Goal: Transaction & Acquisition: Purchase product/service

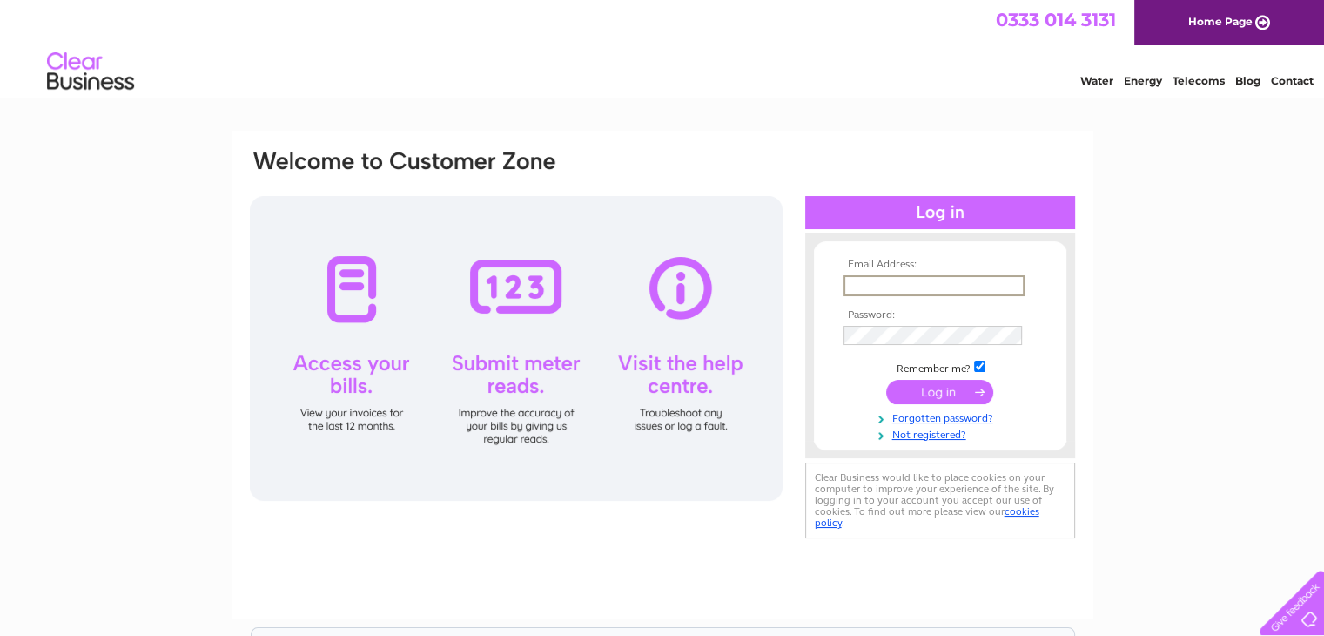
click at [947, 281] on input "text" at bounding box center [934, 285] width 181 height 21
type input "[EMAIL_ADDRESS][DOMAIN_NAME]"
click at [886, 379] on input "submit" at bounding box center [939, 391] width 107 height 24
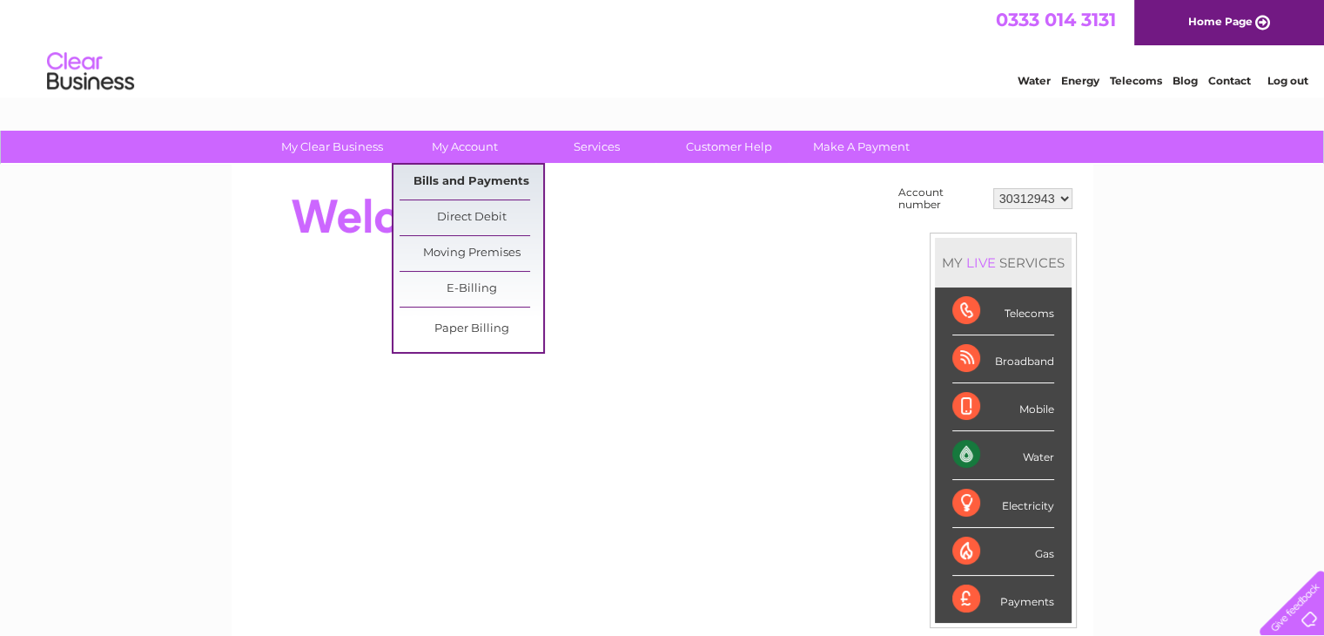
click at [492, 173] on link "Bills and Payments" at bounding box center [472, 182] width 144 height 35
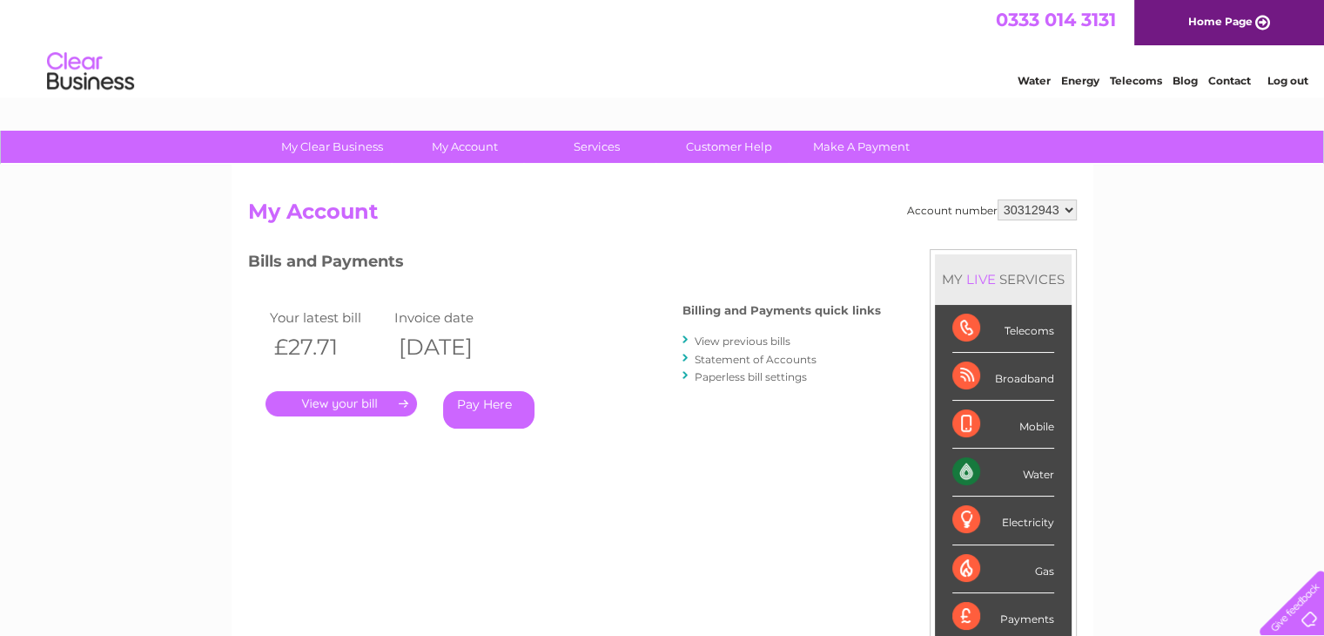
click at [743, 339] on link "View previous bills" at bounding box center [743, 340] width 96 height 13
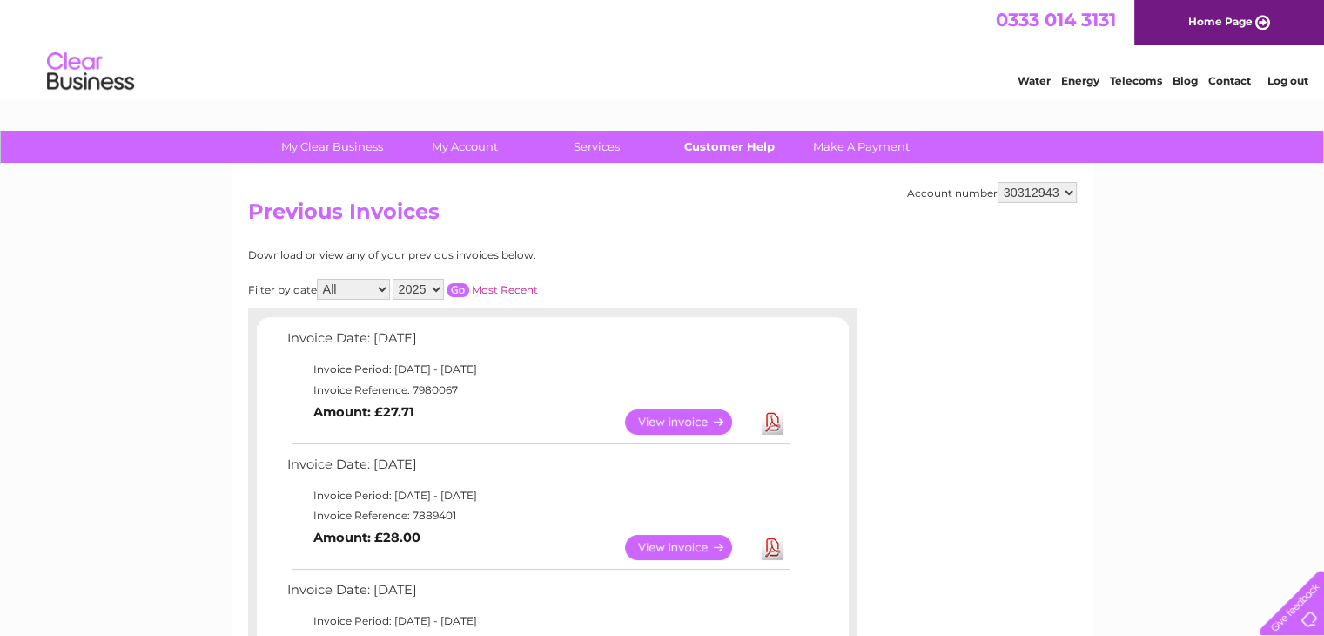
click at [758, 147] on link "Customer Help" at bounding box center [729, 147] width 144 height 32
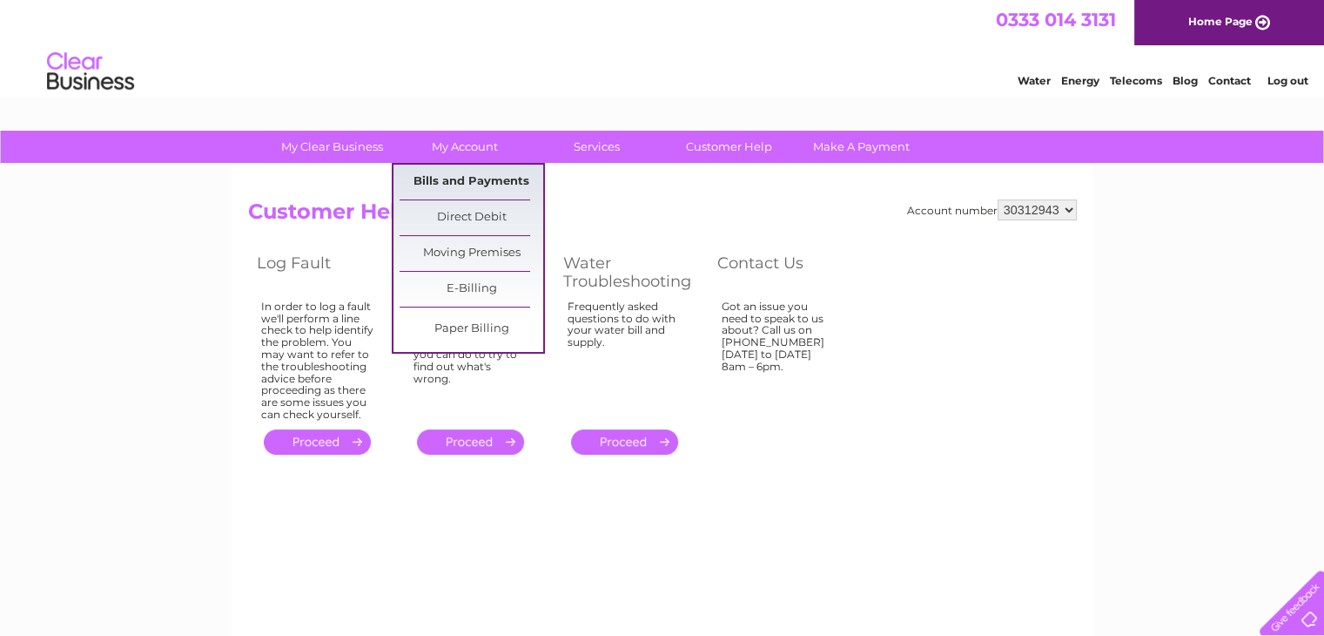
click at [460, 184] on link "Bills and Payments" at bounding box center [472, 182] width 144 height 35
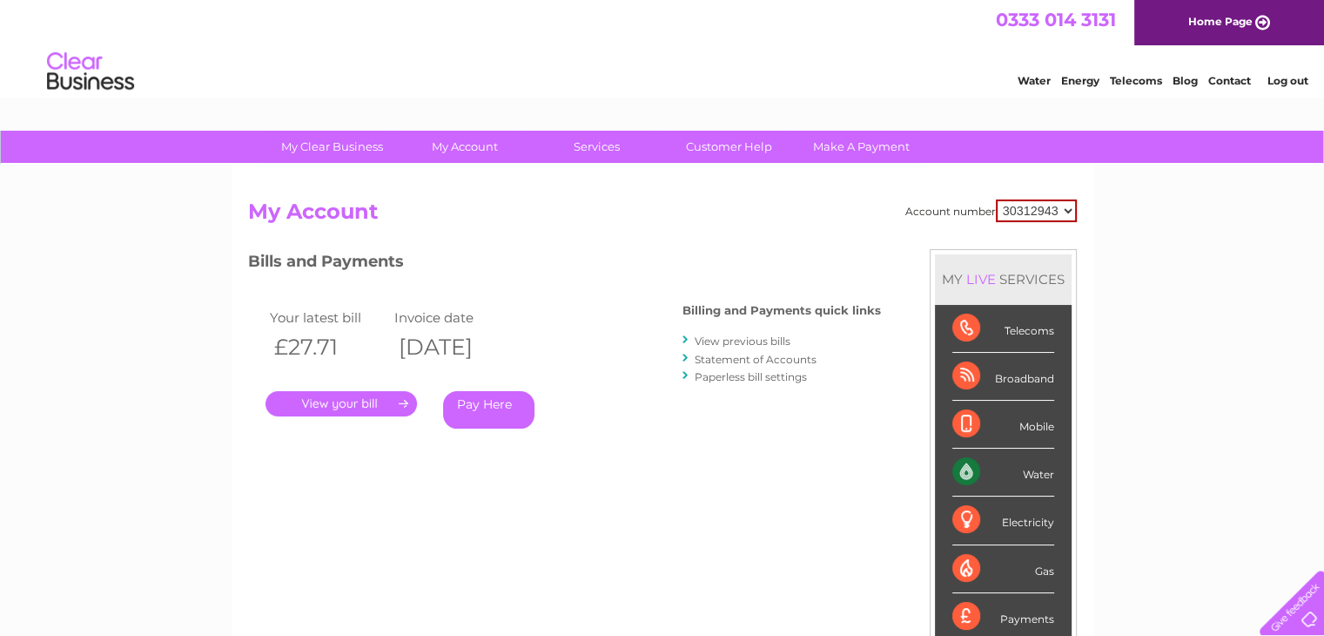
click at [494, 415] on link "Pay Here" at bounding box center [488, 409] width 91 height 37
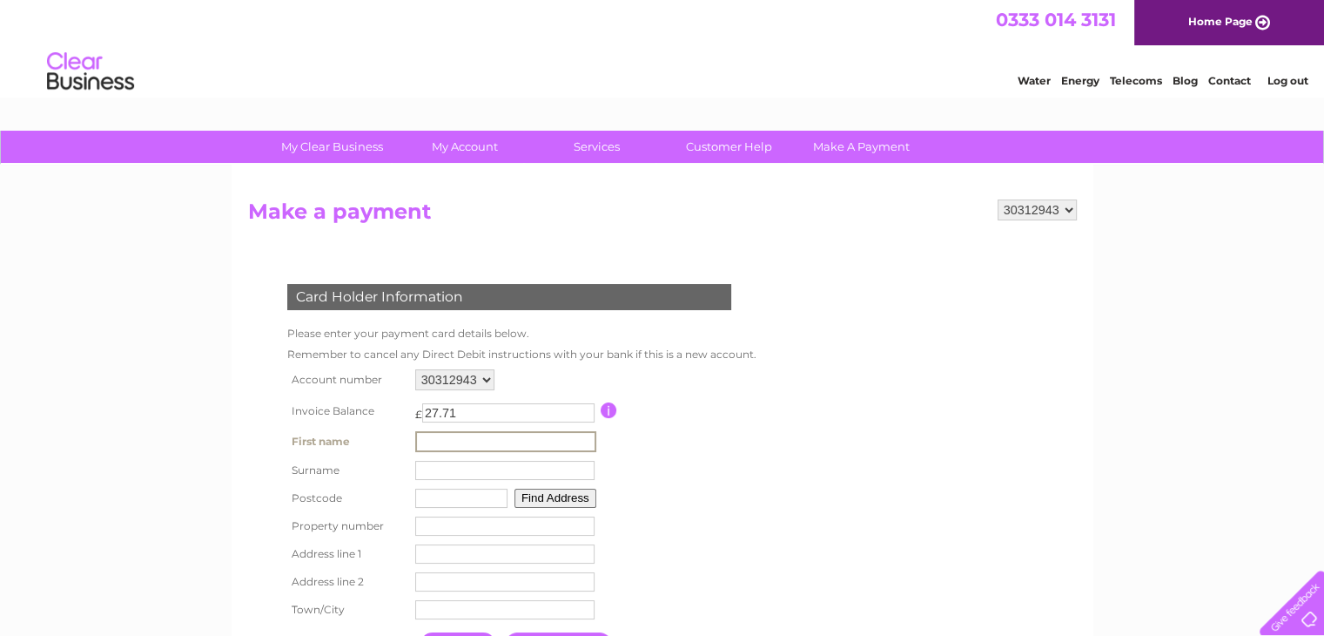
click at [495, 440] on input "text" at bounding box center [505, 441] width 181 height 21
type input "[PERSON_NAME]"
type input "Bonnar"
type input "TD1 2QN"
type input "Thistle Cottage"
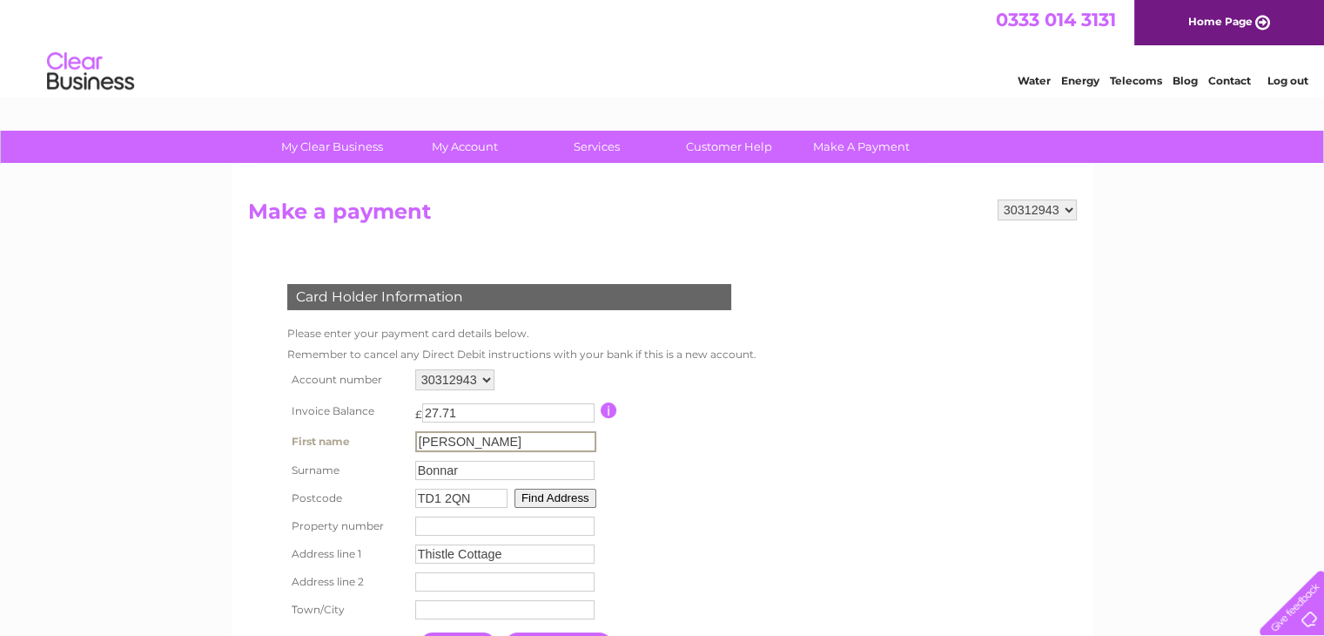
type input "29 Townfoot, [GEOGRAPHIC_DATA]"
type input "Galashiels"
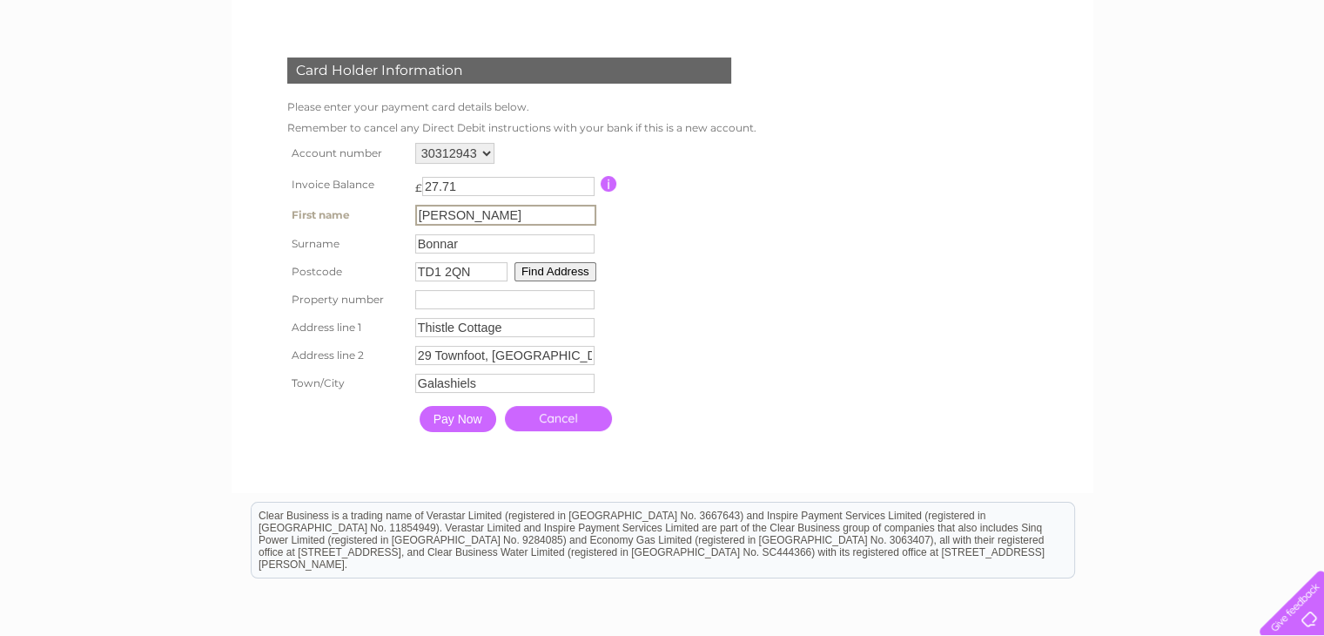
scroll to position [240, 0]
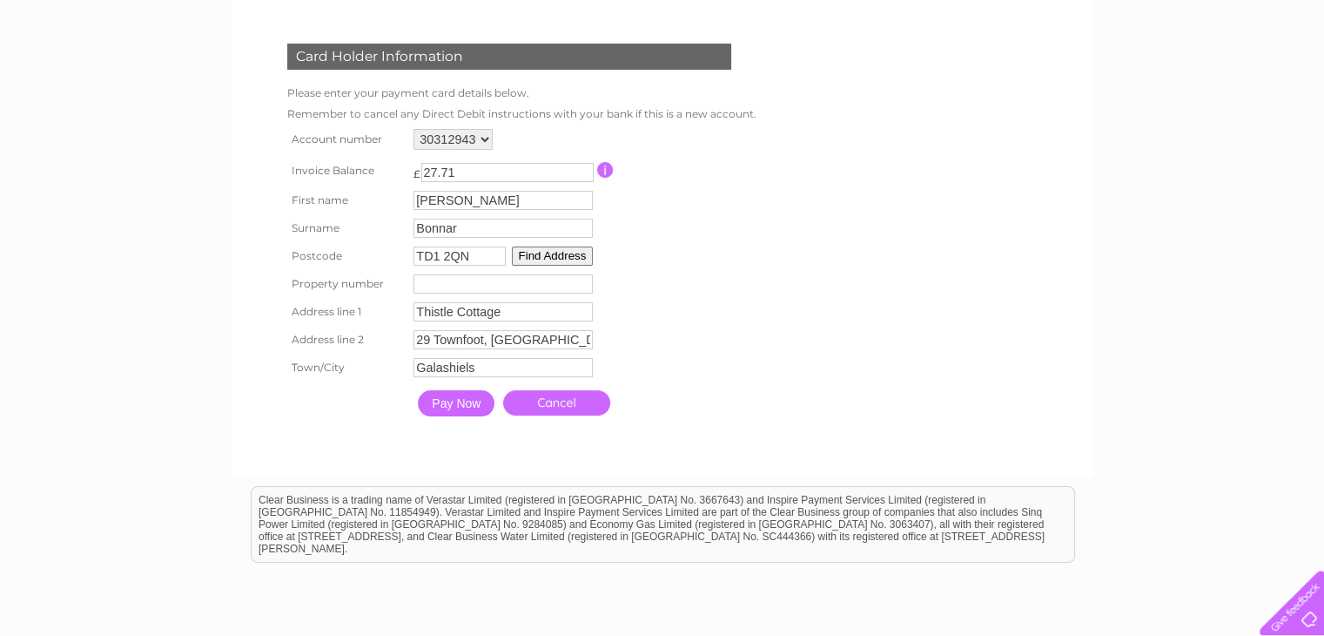
click at [468, 415] on input "Pay Now" at bounding box center [456, 403] width 77 height 26
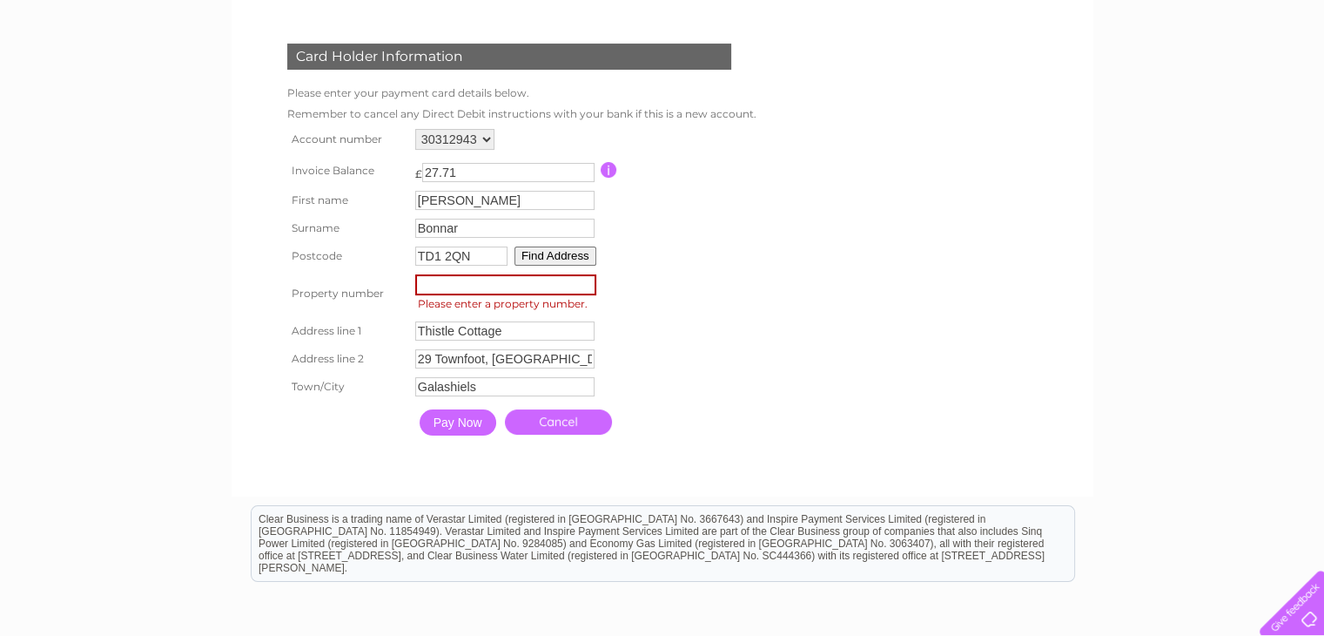
click at [498, 281] on input "number" at bounding box center [505, 284] width 181 height 21
type input "29"
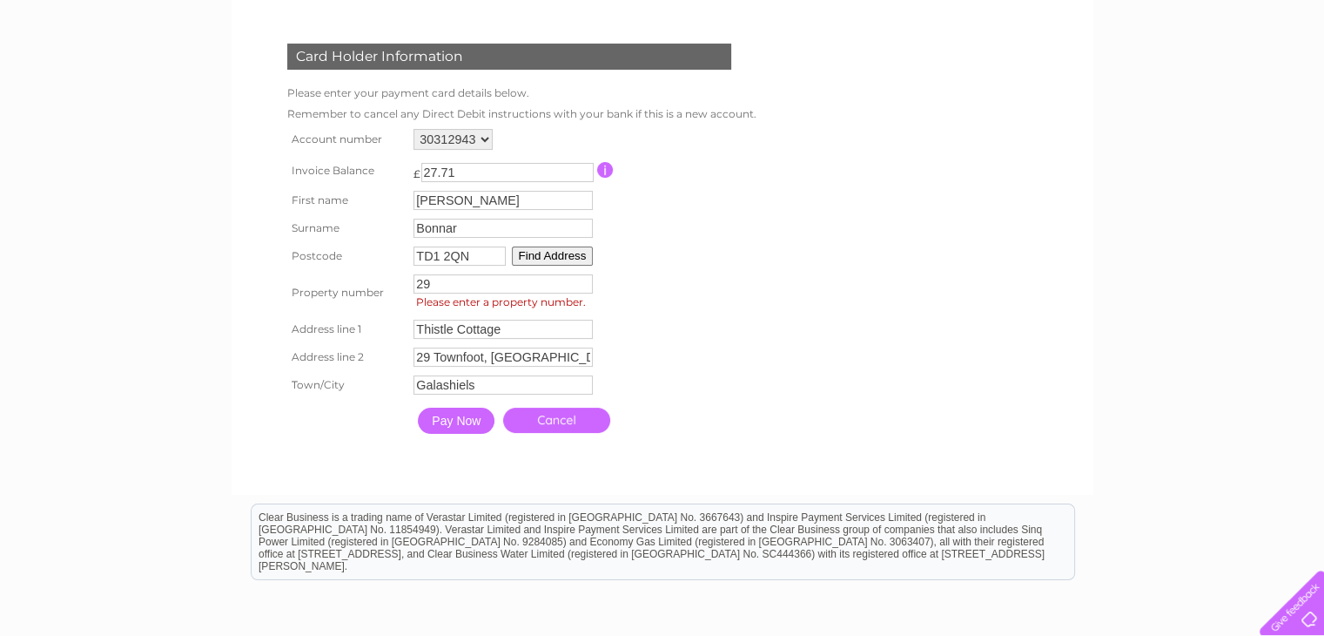
click at [466, 426] on input "Pay Now" at bounding box center [456, 421] width 77 height 26
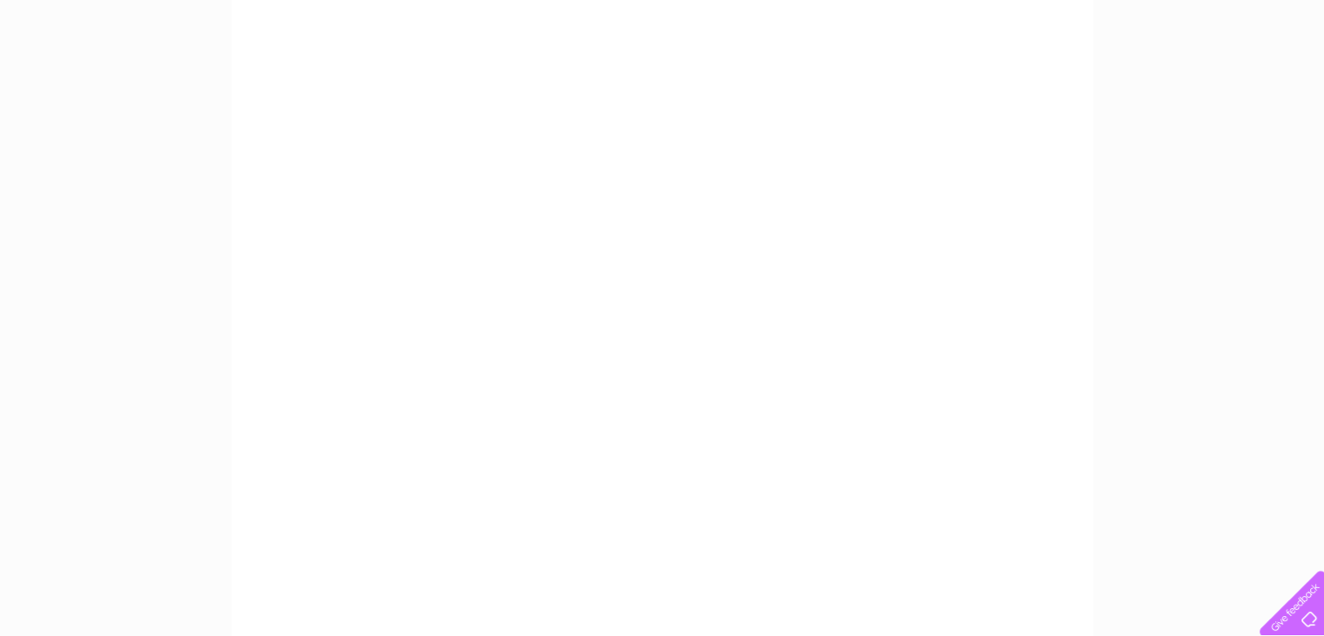
scroll to position [441, 0]
